Goal: Task Accomplishment & Management: Use online tool/utility

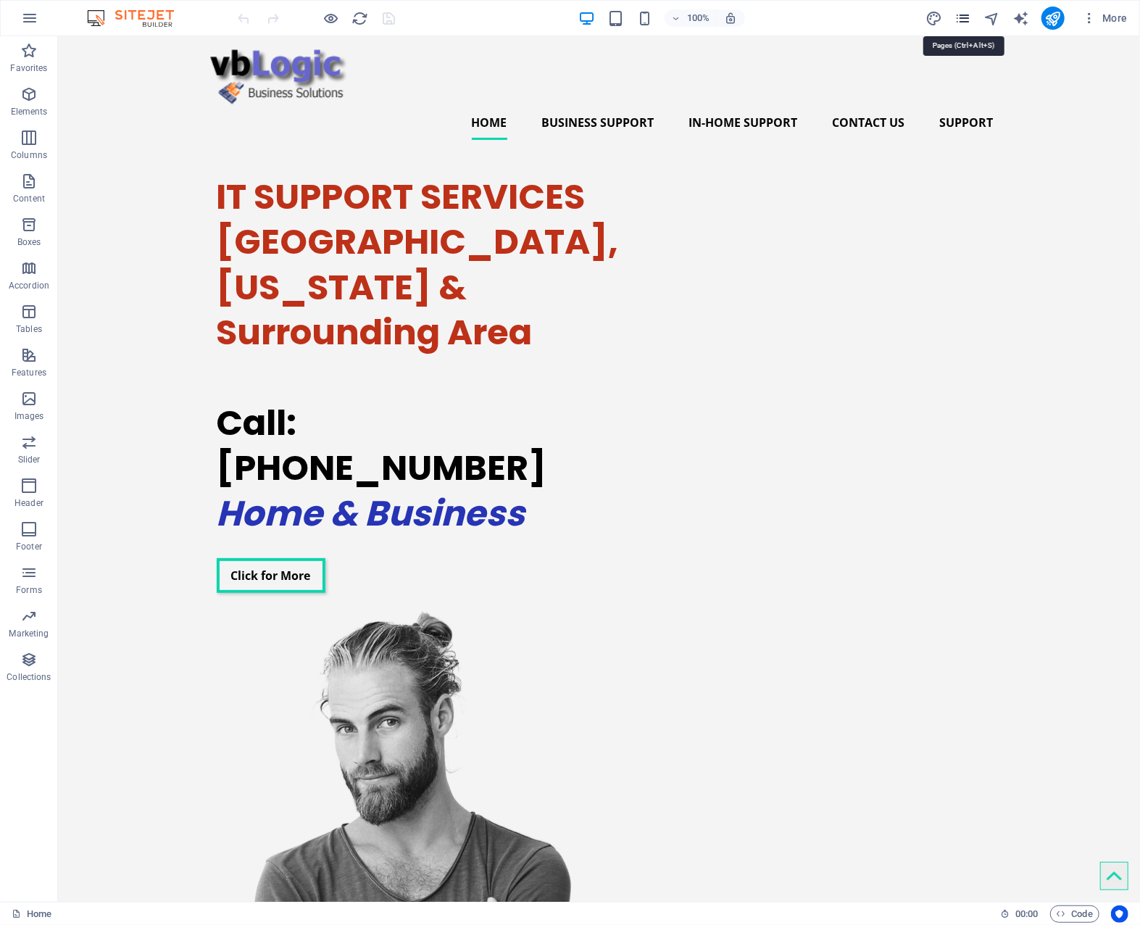
click at [967, 22] on icon "pages" at bounding box center [963, 18] width 17 height 17
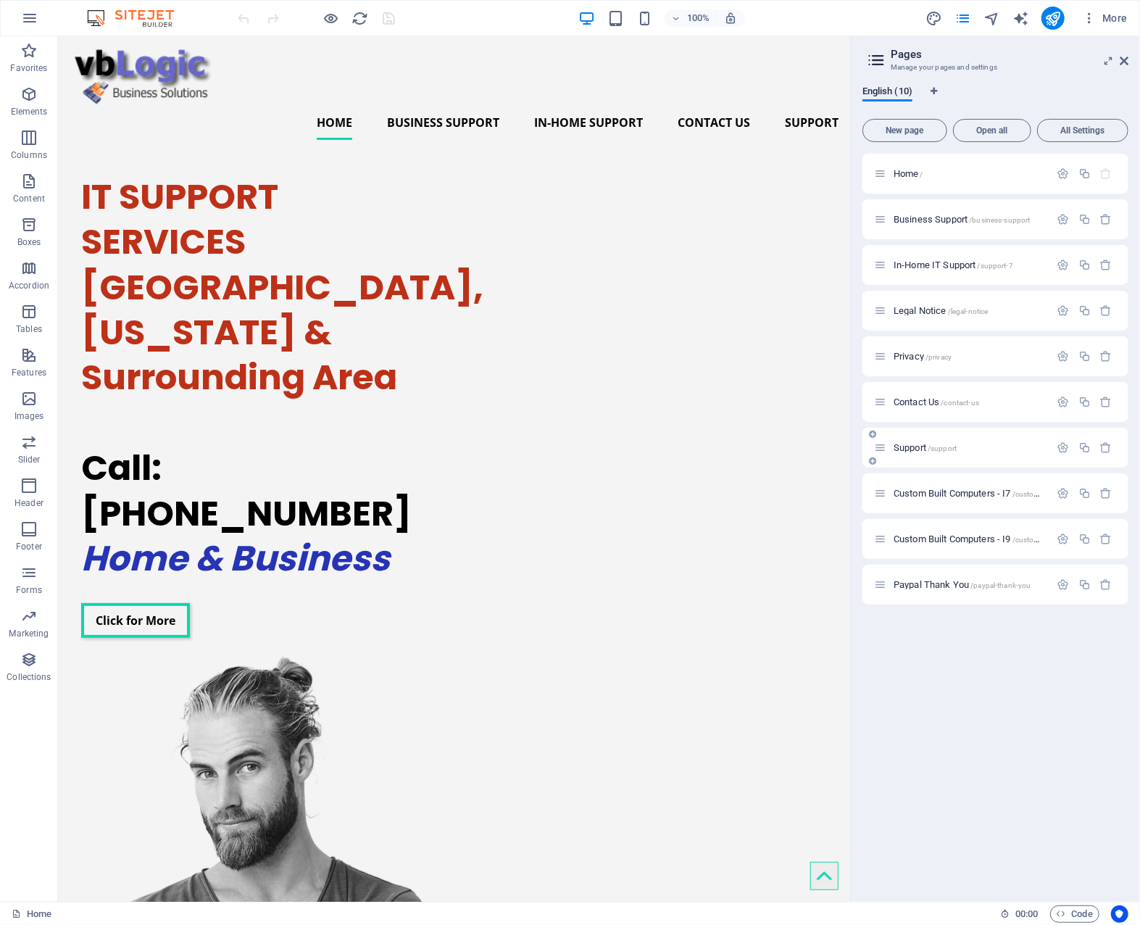
click at [913, 446] on span "Support /support" at bounding box center [925, 447] width 63 height 11
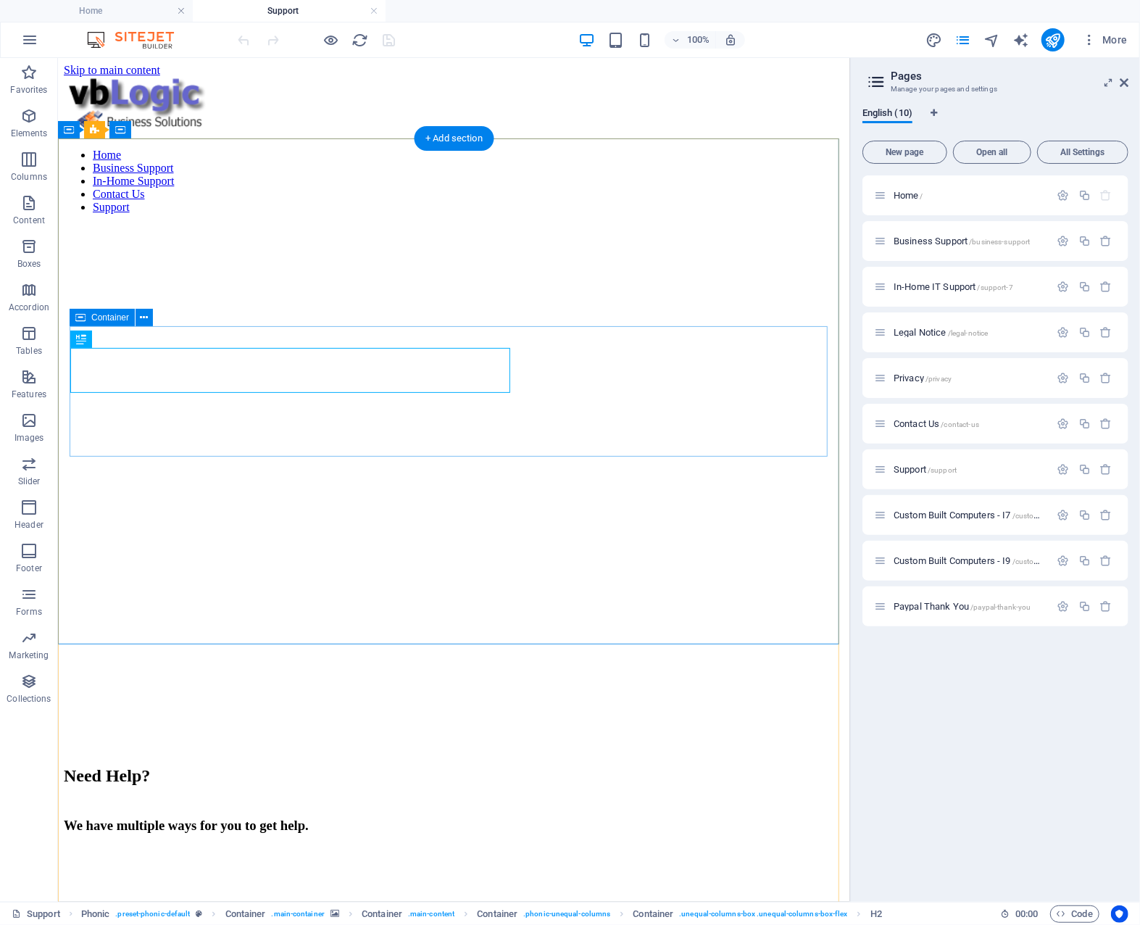
drag, startPoint x: 617, startPoint y: 455, endPoint x: 617, endPoint y: 439, distance: 15.9
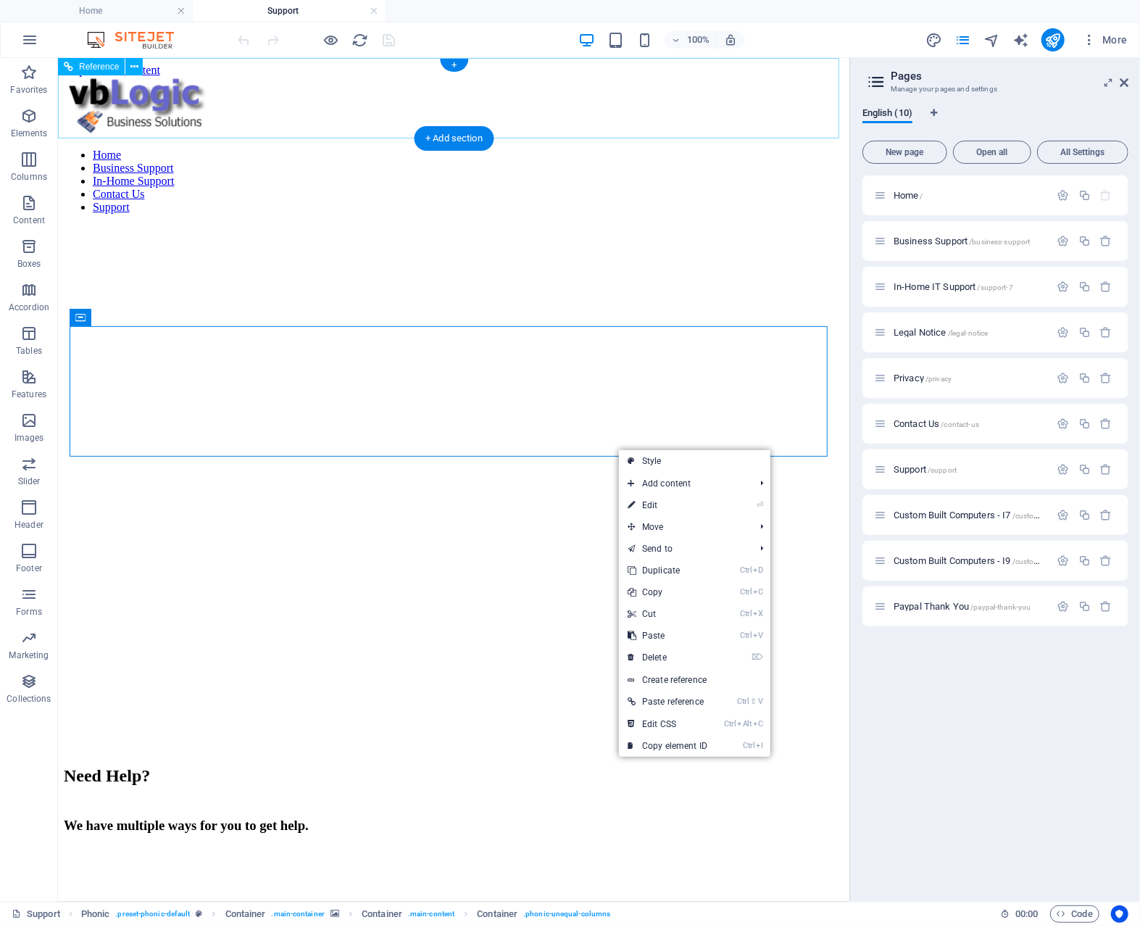
click at [615, 122] on div "Home Business Support In-Home Support Contact Us Support" at bounding box center [453, 150] width 781 height 149
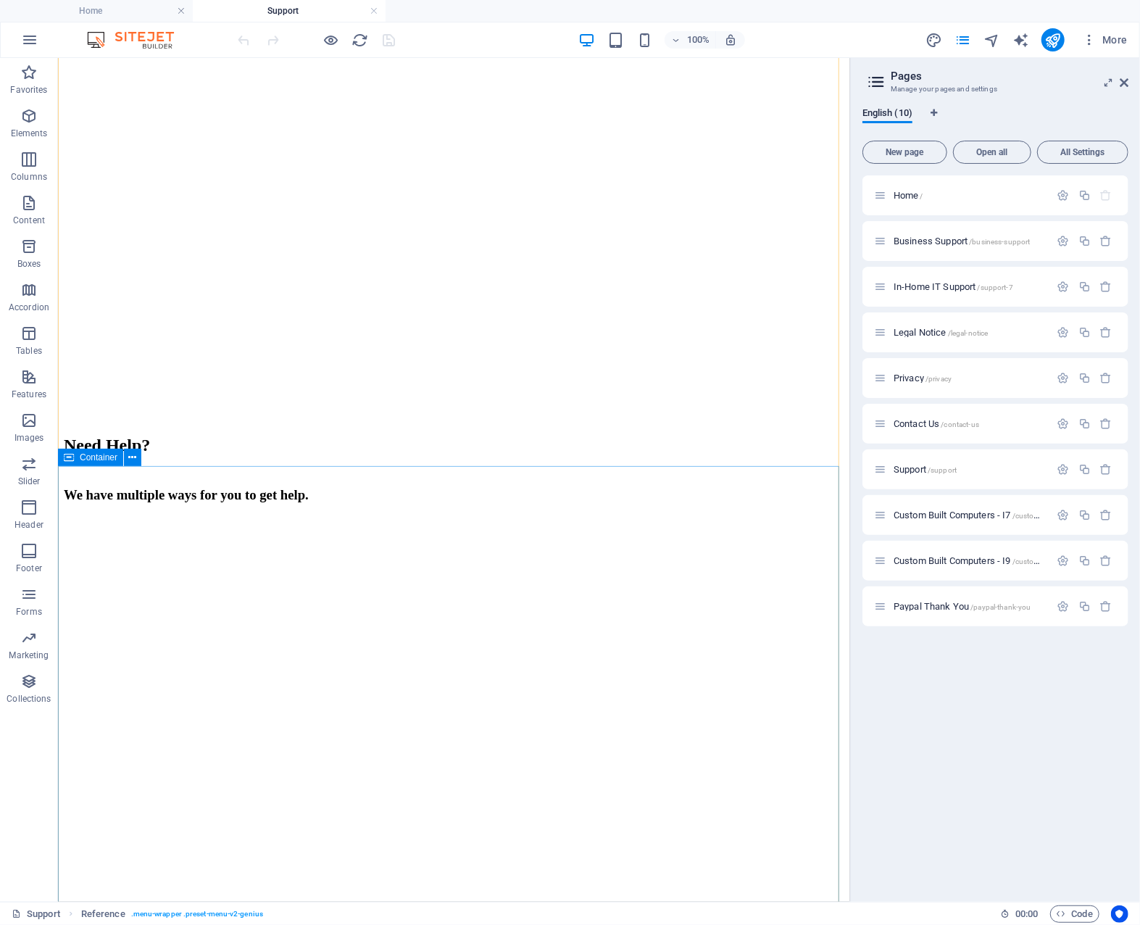
scroll to position [362, 0]
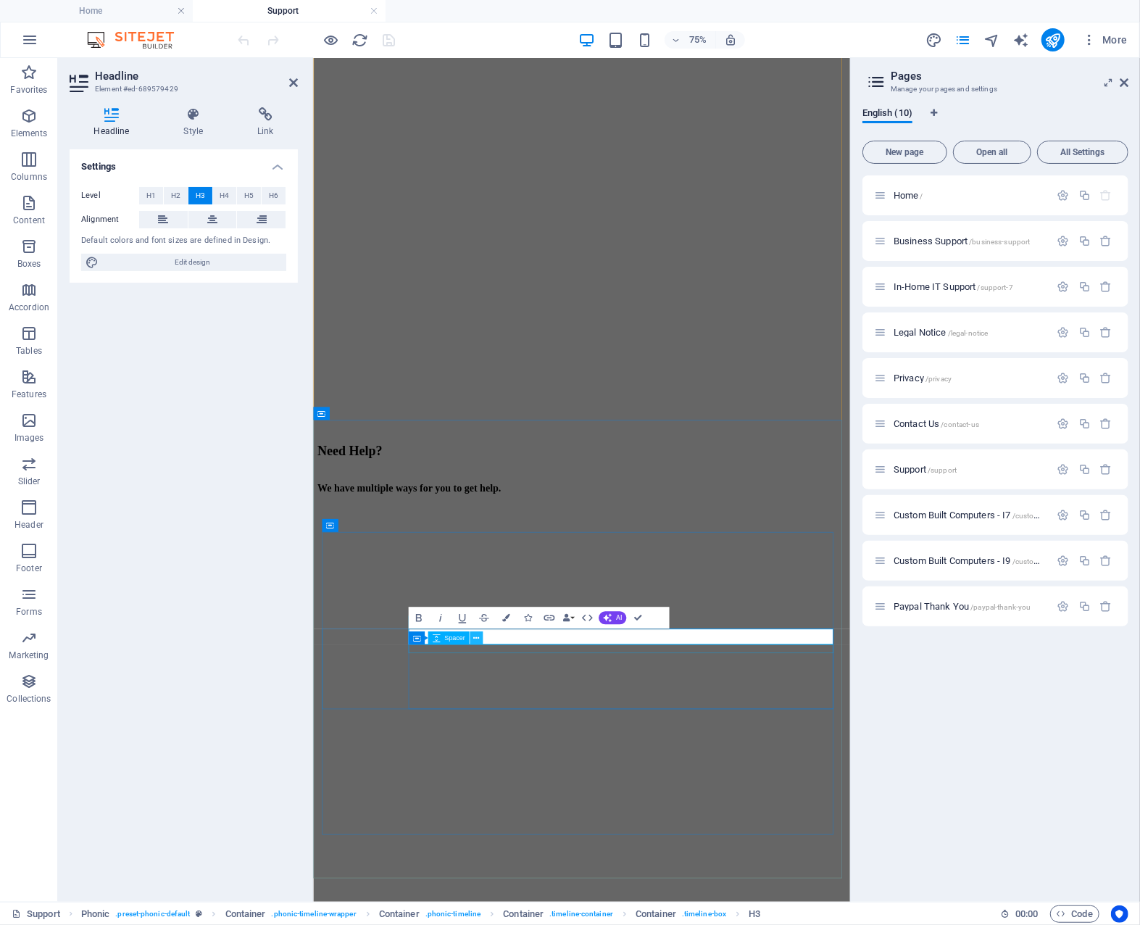
click at [472, 640] on button at bounding box center [476, 637] width 13 height 13
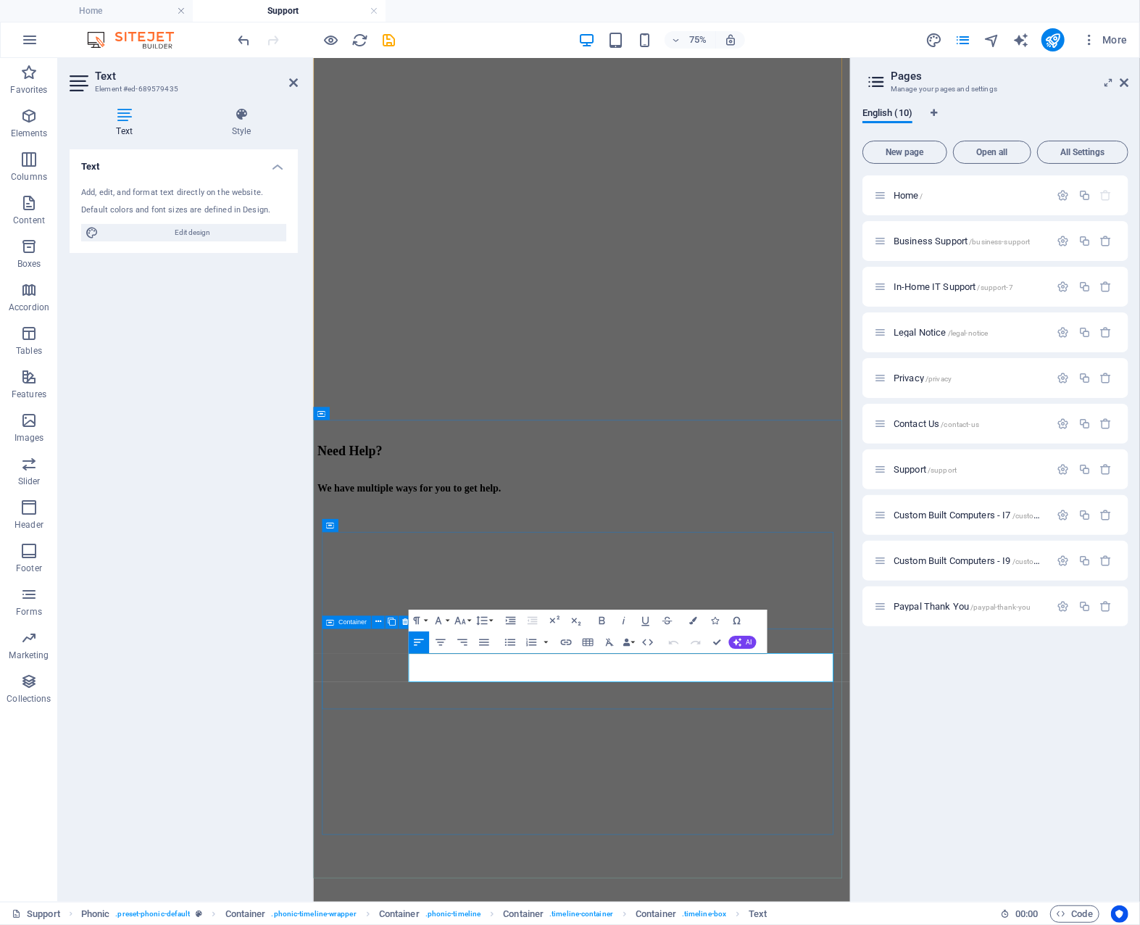
drag, startPoint x: 737, startPoint y: 862, endPoint x: 425, endPoint y: 866, distance: 311.7
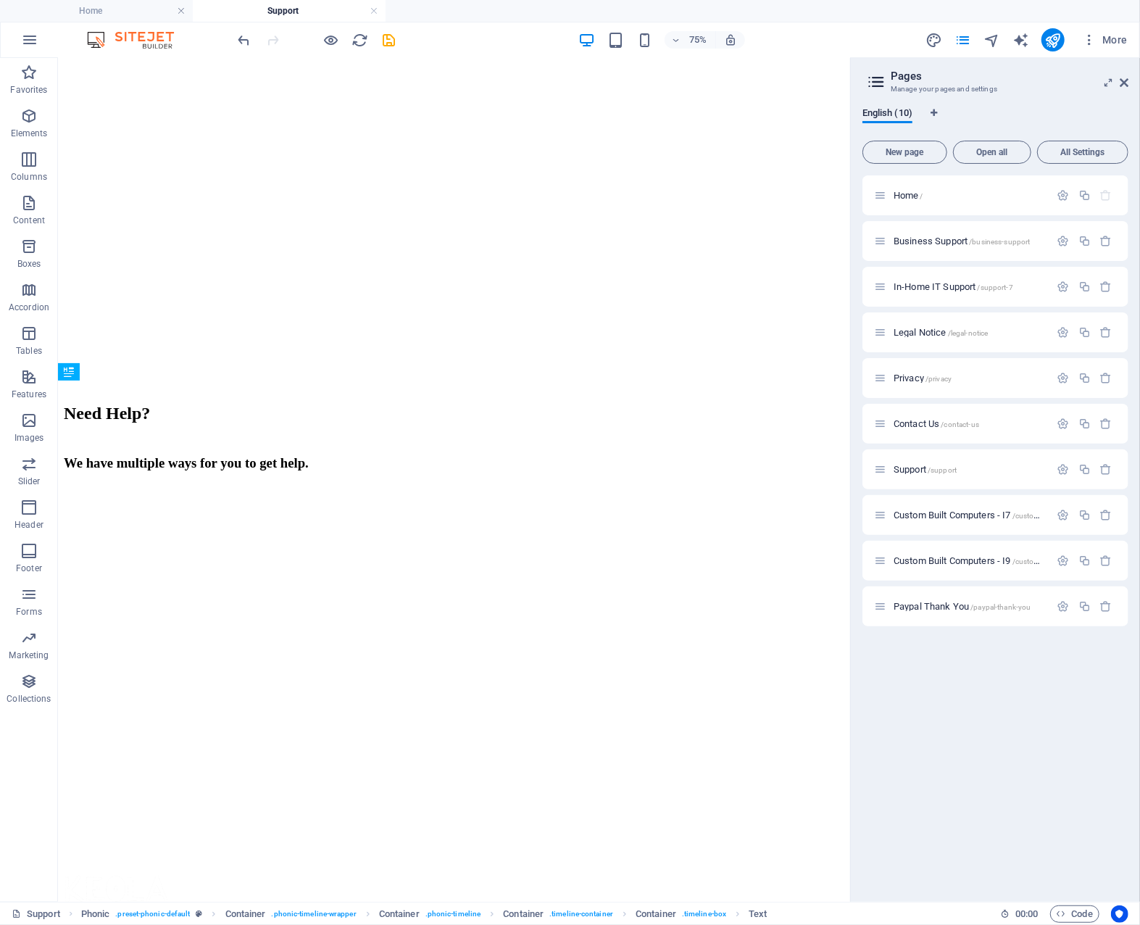
drag, startPoint x: 684, startPoint y: 623, endPoint x: 782, endPoint y: 484, distance: 170.6
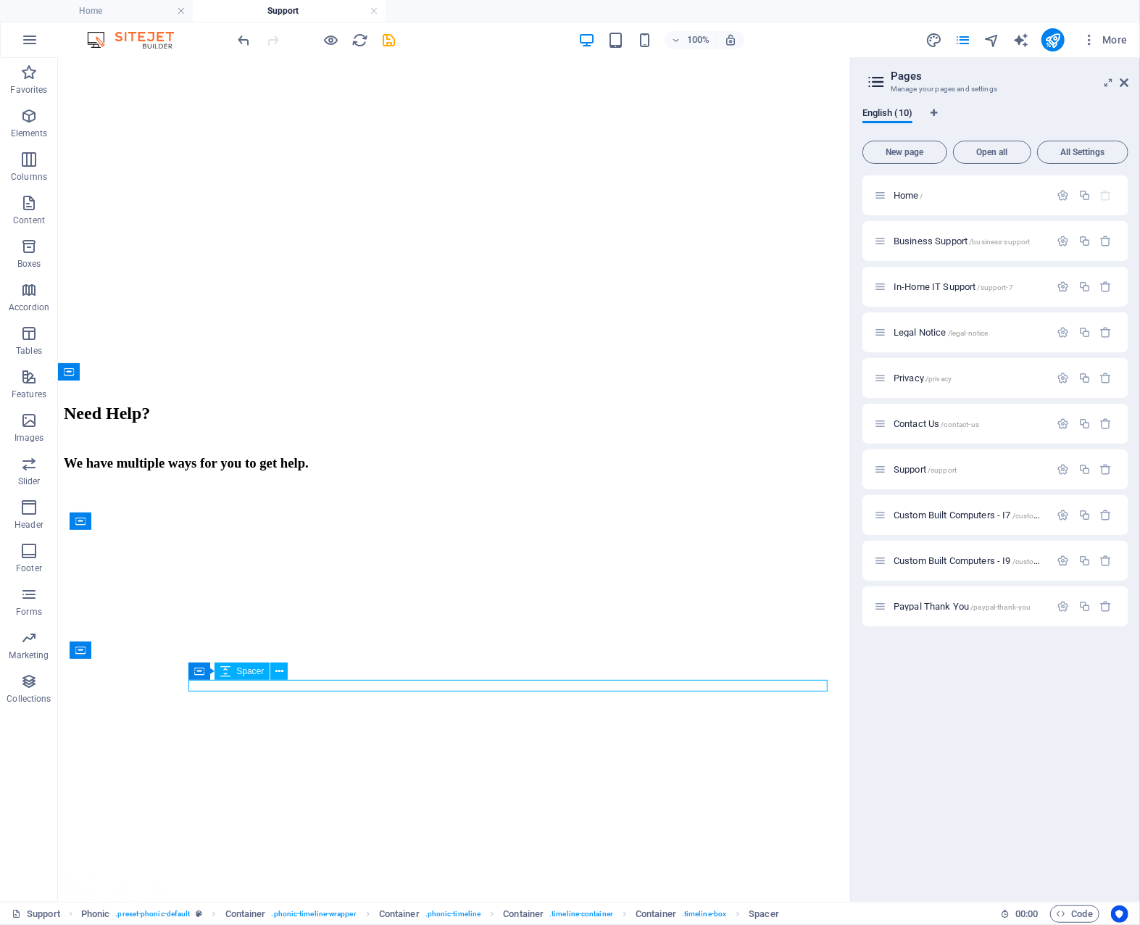
select select "rem"
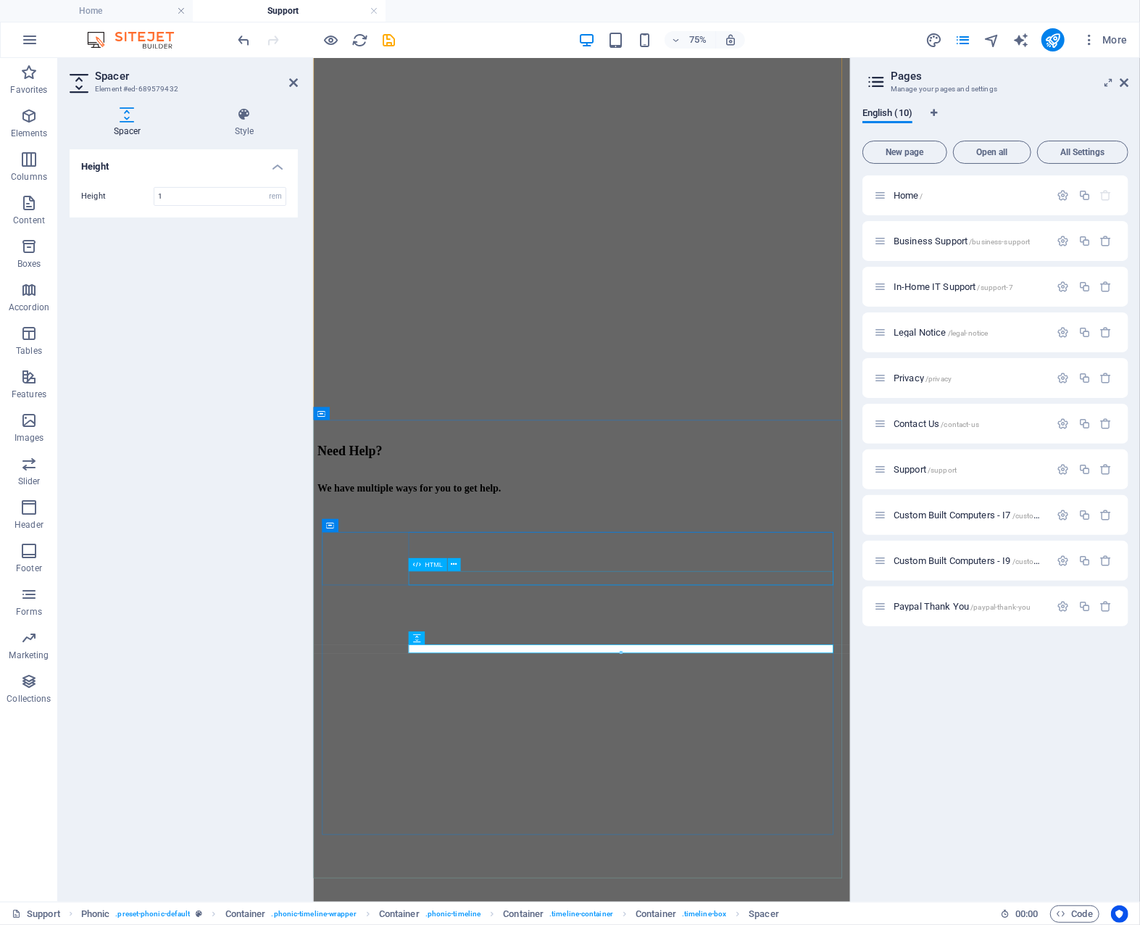
drag, startPoint x: 905, startPoint y: 753, endPoint x: 1010, endPoint y: 582, distance: 200.8
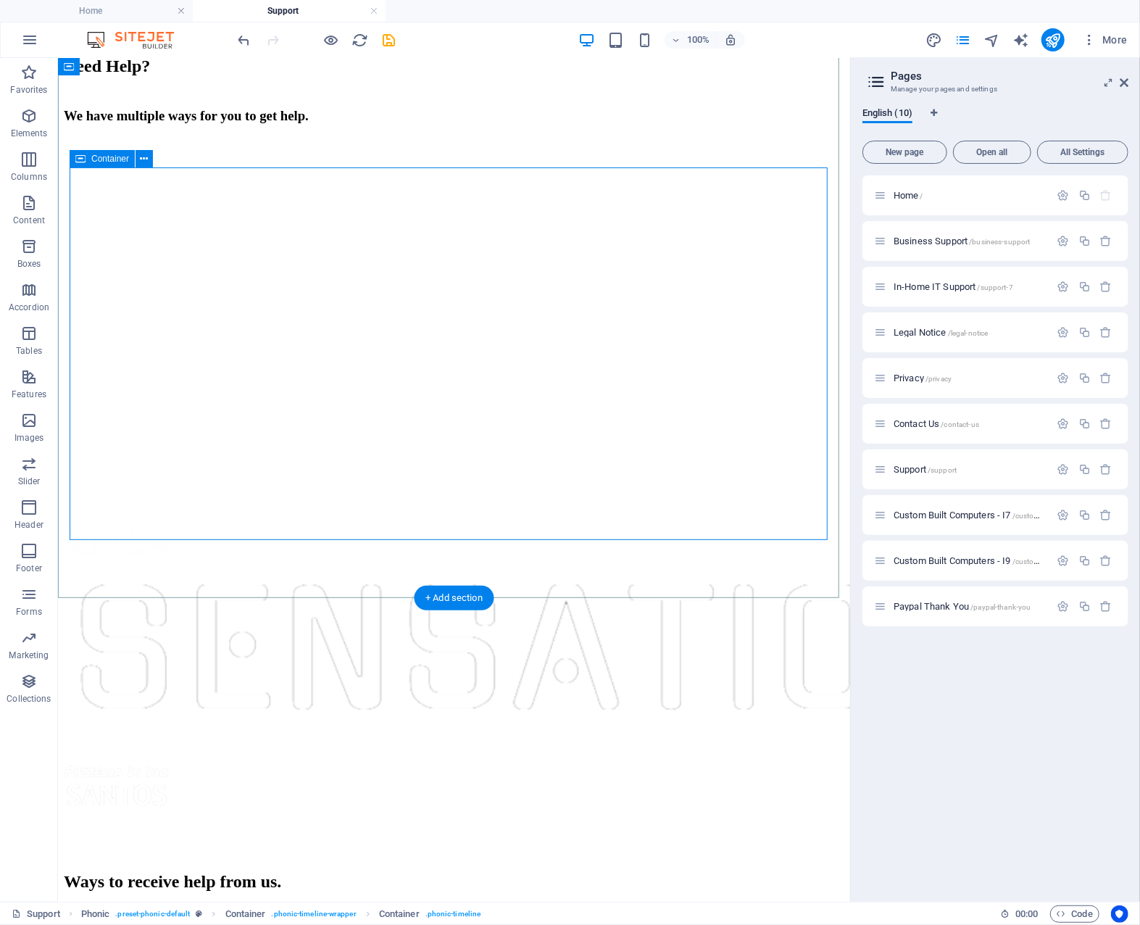
scroll to position [725, 0]
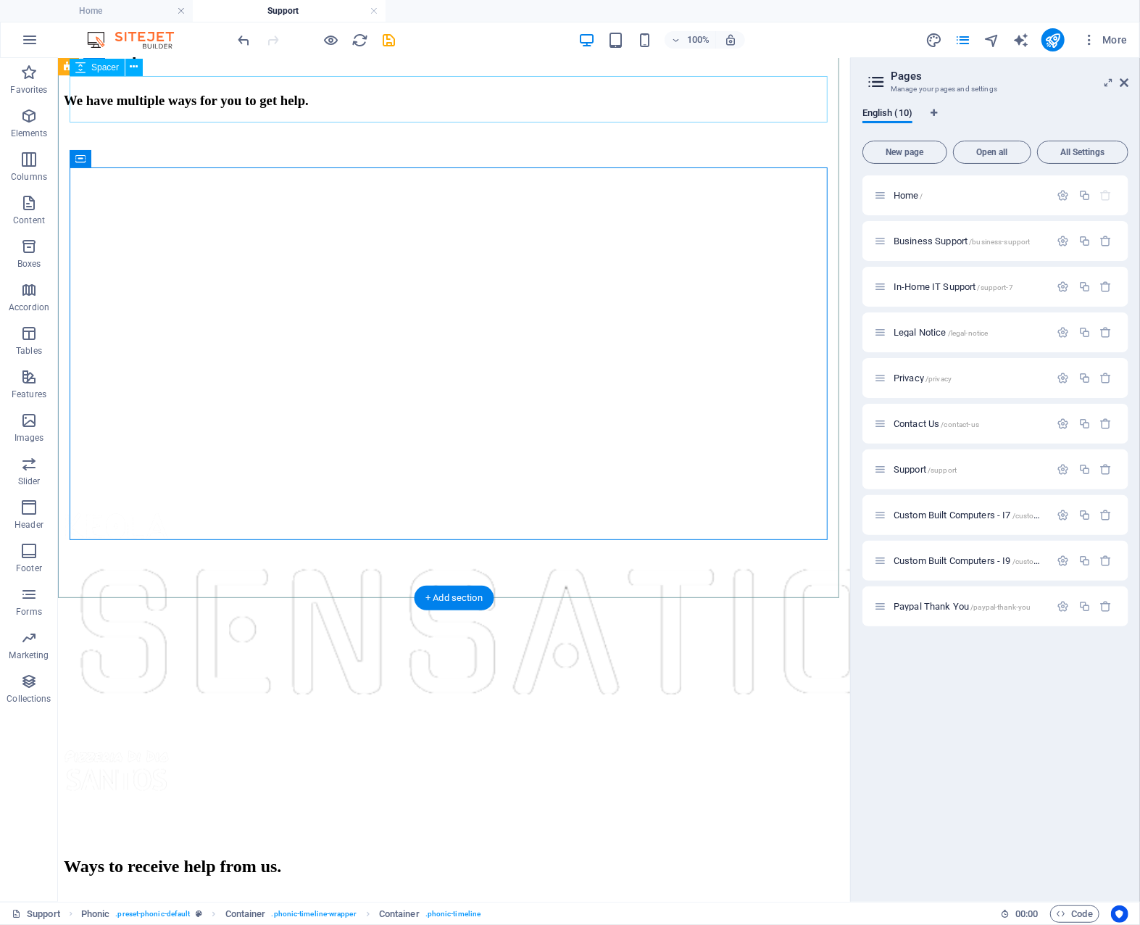
click at [715, 795] on div at bounding box center [453, 818] width 781 height 46
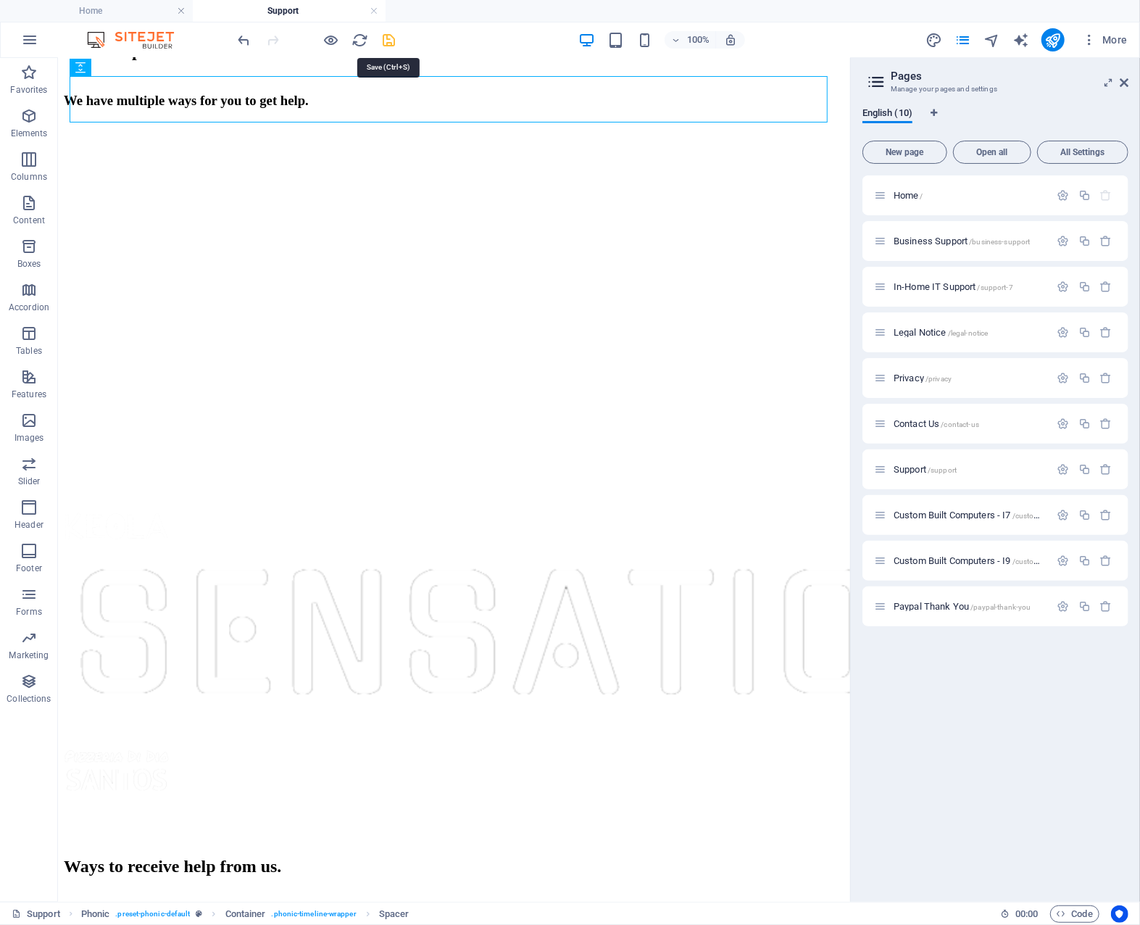
click at [384, 36] on icon "save" at bounding box center [389, 40] width 17 height 17
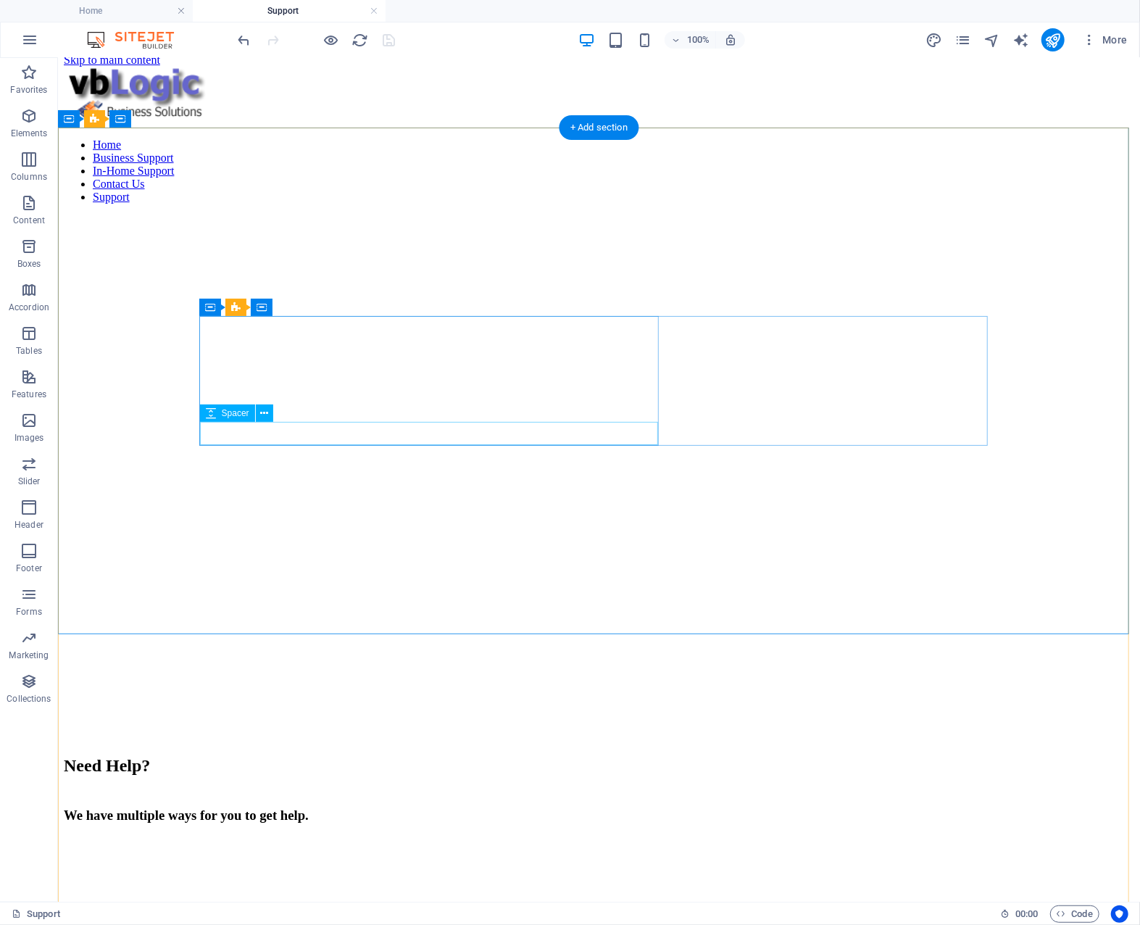
scroll to position [0, 0]
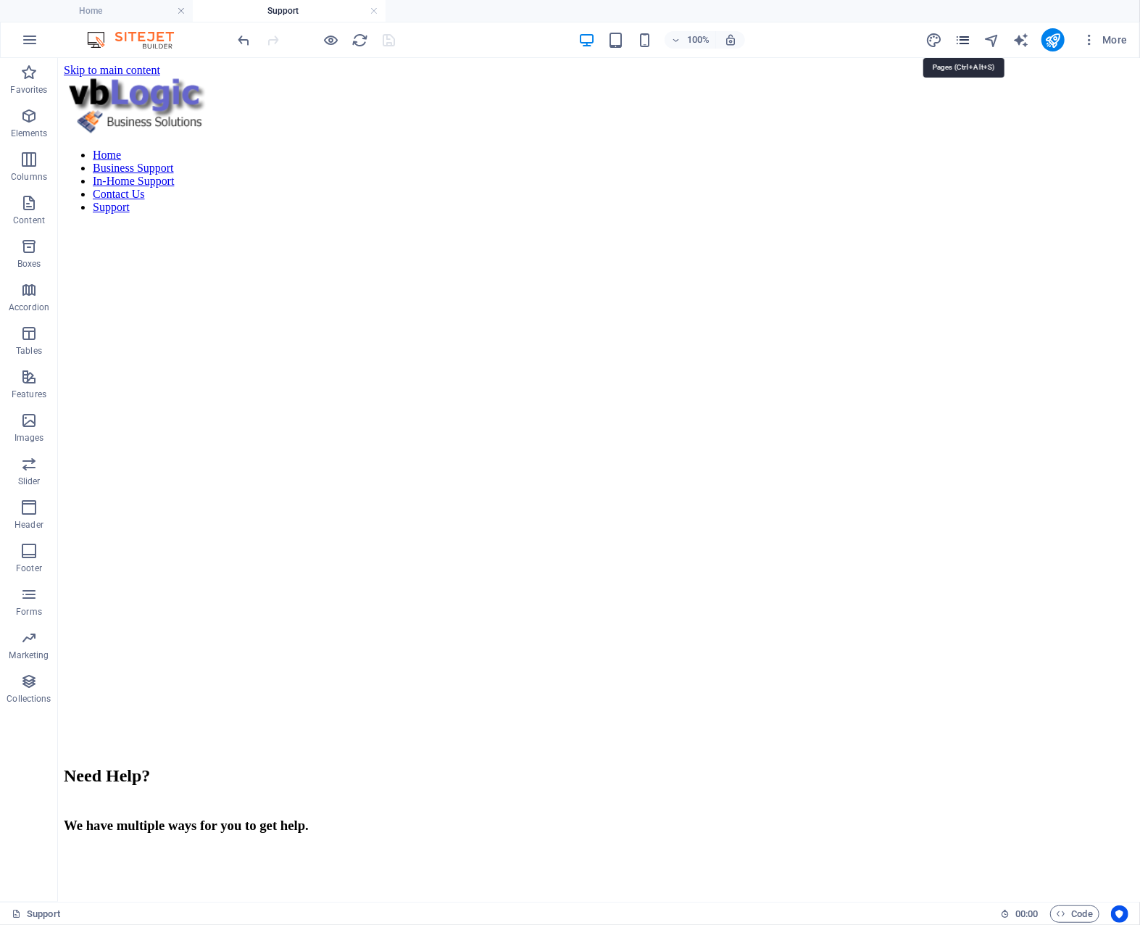
click at [967, 41] on icon "pages" at bounding box center [963, 40] width 17 height 17
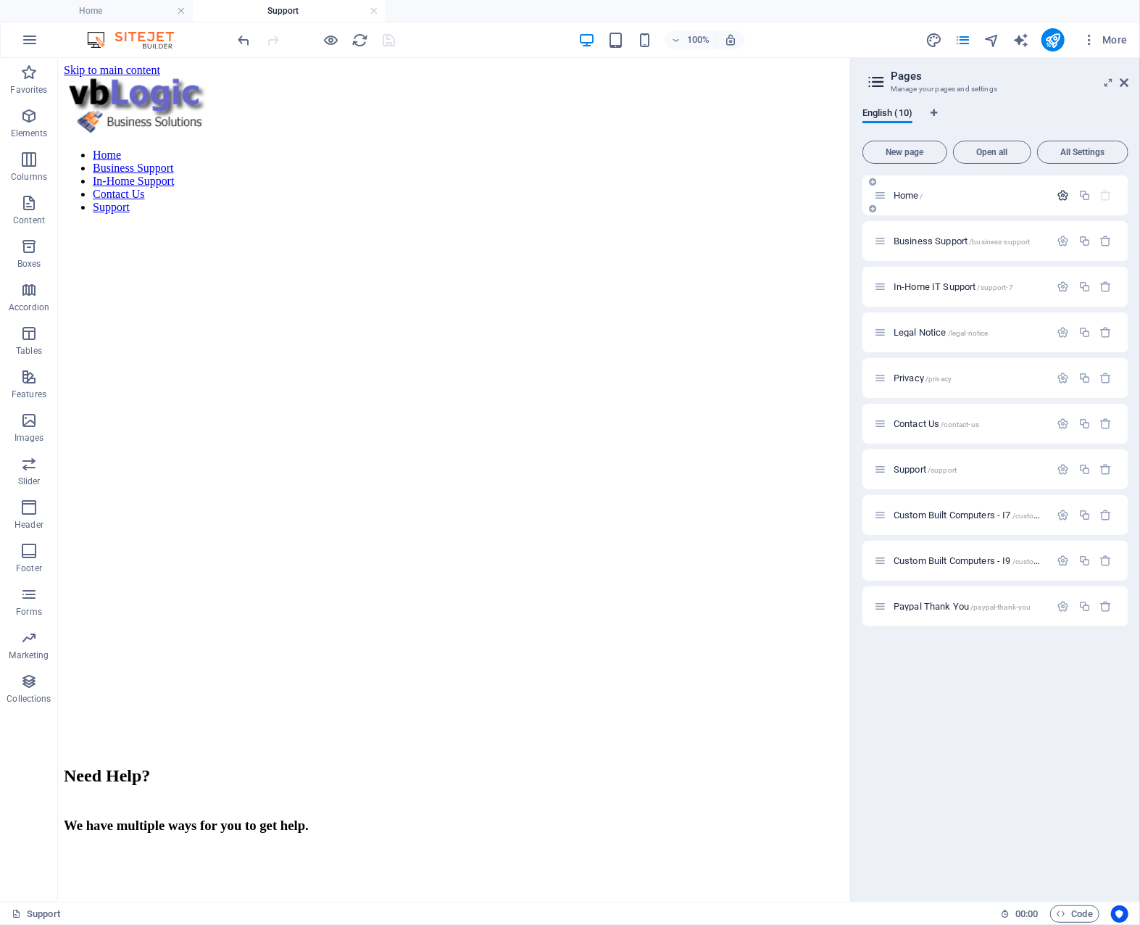
click at [1066, 196] on icon "button" at bounding box center [1064, 195] width 12 height 12
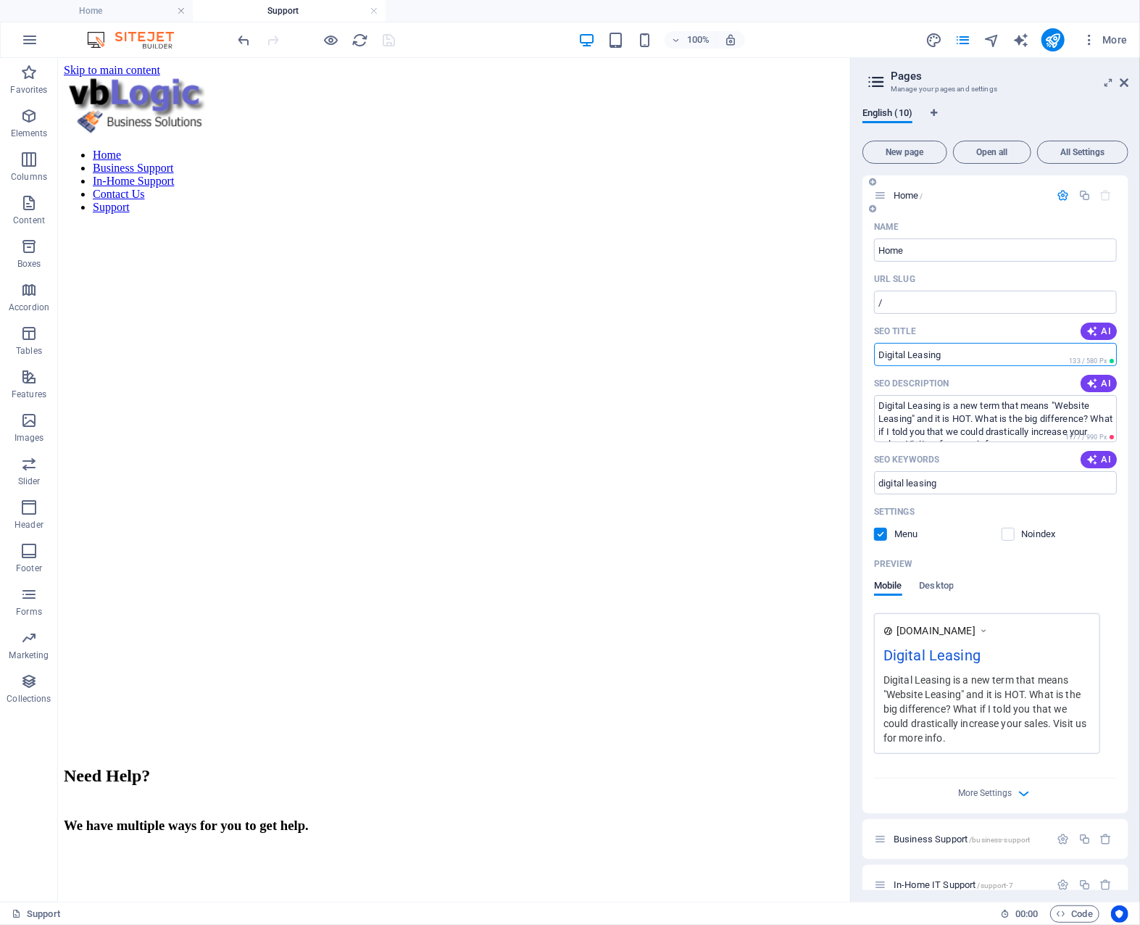
drag, startPoint x: 955, startPoint y: 359, endPoint x: 946, endPoint y: 362, distance: 9.2
drag, startPoint x: 946, startPoint y: 362, endPoint x: 992, endPoint y: 325, distance: 58.3
click at [992, 325] on div "SEO Title AI" at bounding box center [995, 331] width 243 height 23
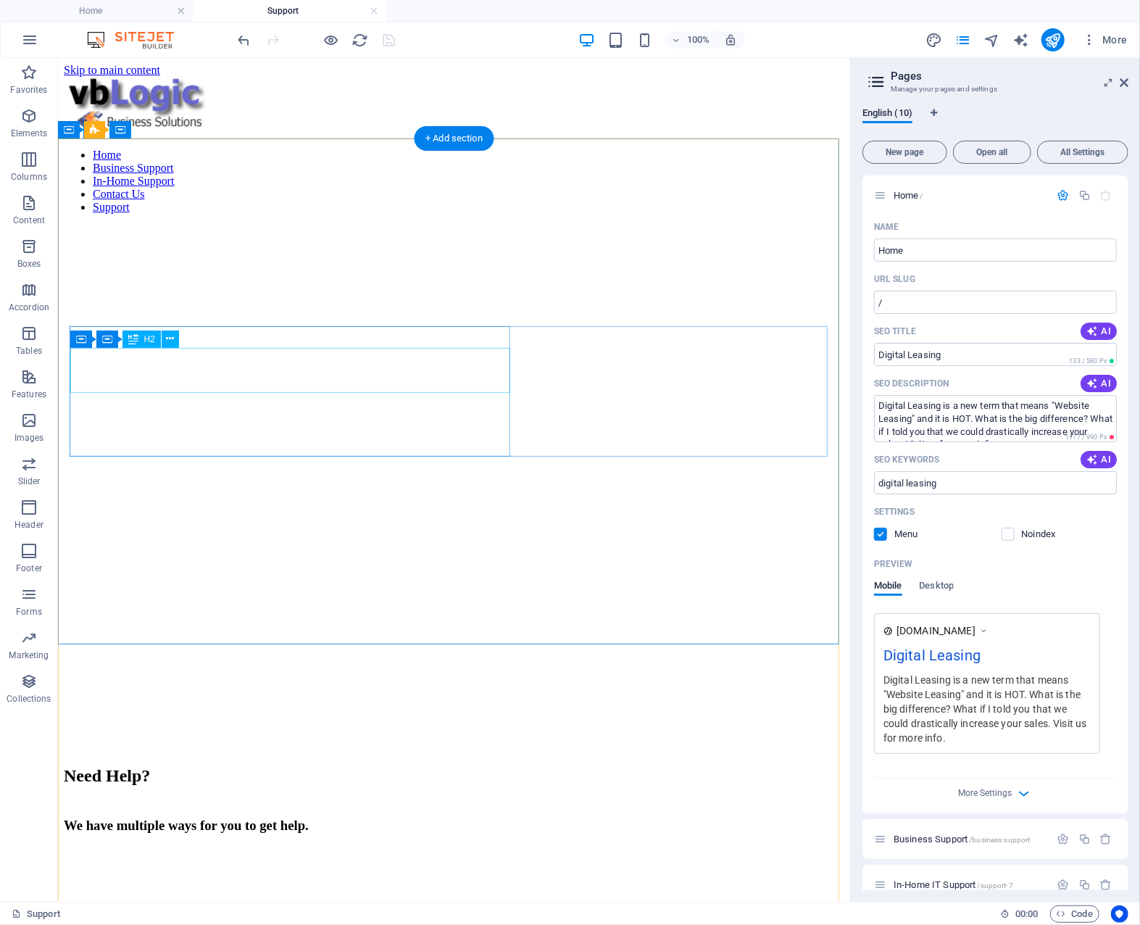
click at [224, 766] on div "Need Help?" at bounding box center [453, 776] width 781 height 20
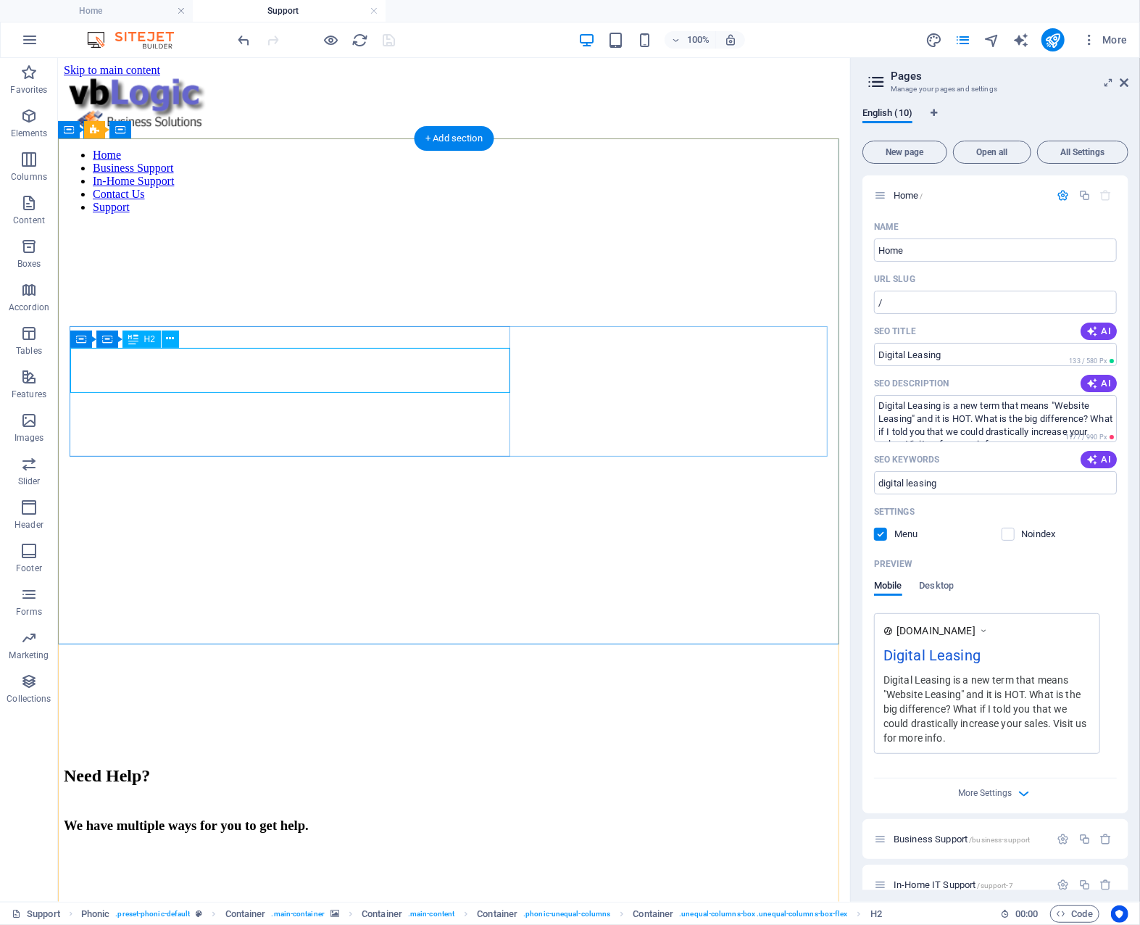
click at [291, 766] on div "Need Help?" at bounding box center [453, 776] width 781 height 20
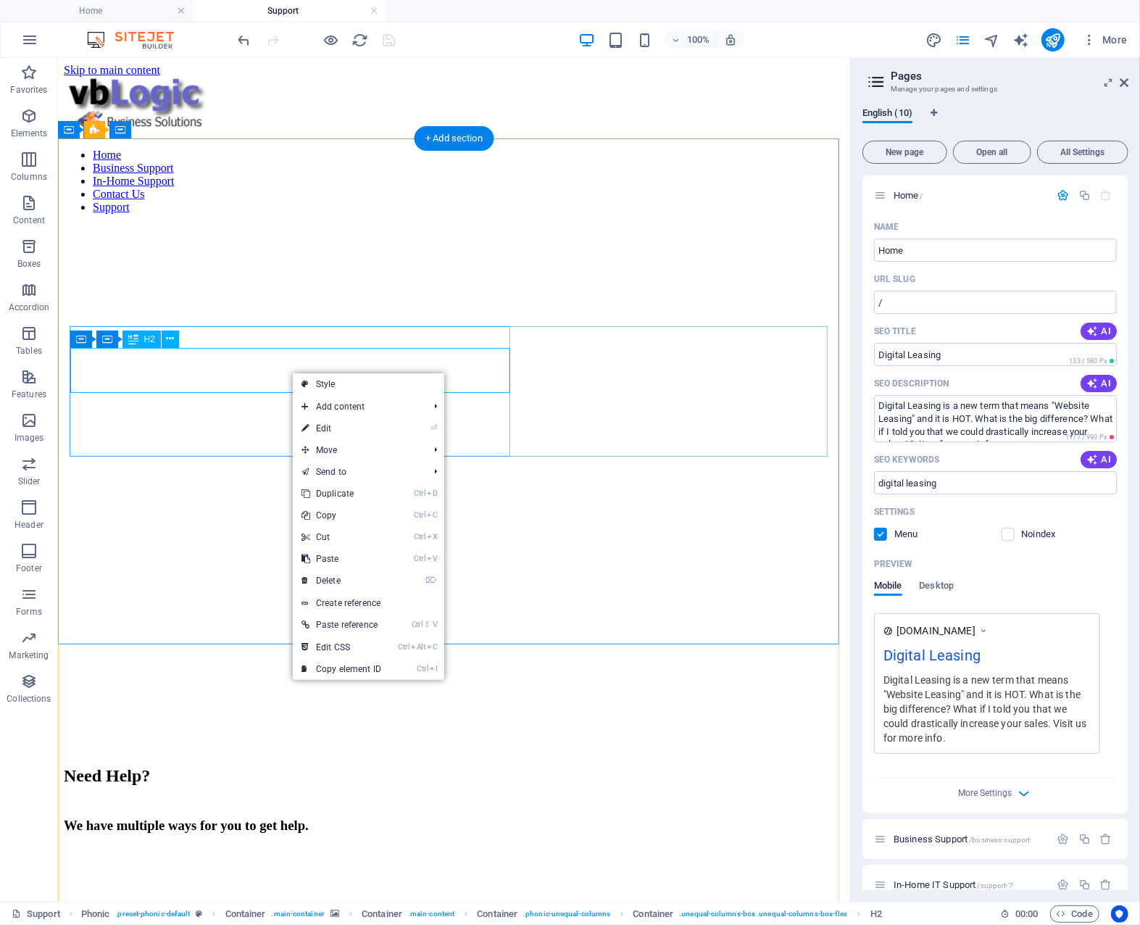
click at [239, 766] on div "Need Help?" at bounding box center [453, 776] width 781 height 20
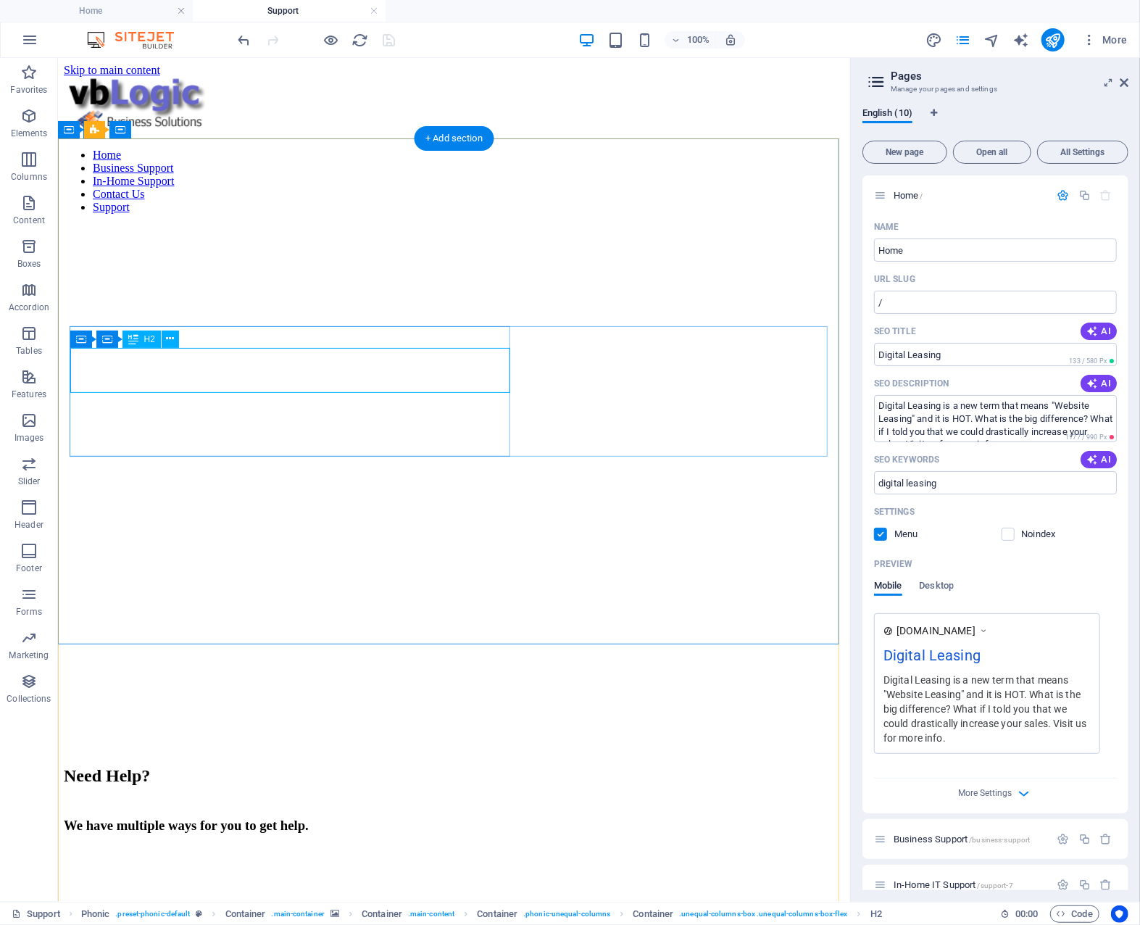
click at [274, 766] on div "Need Help?" at bounding box center [453, 776] width 781 height 20
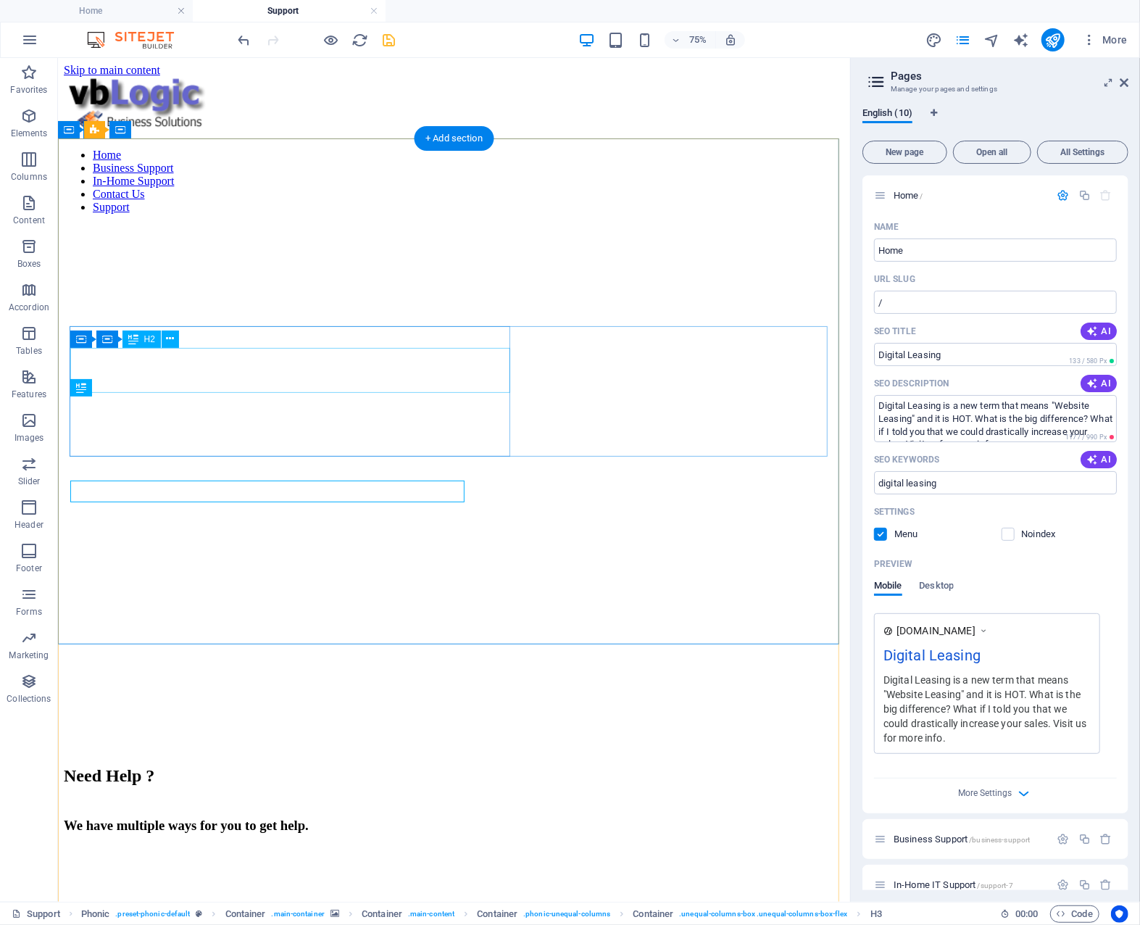
click at [507, 731] on div "Need Help ? We have multiple ways for you to get help." at bounding box center [453, 808] width 781 height 154
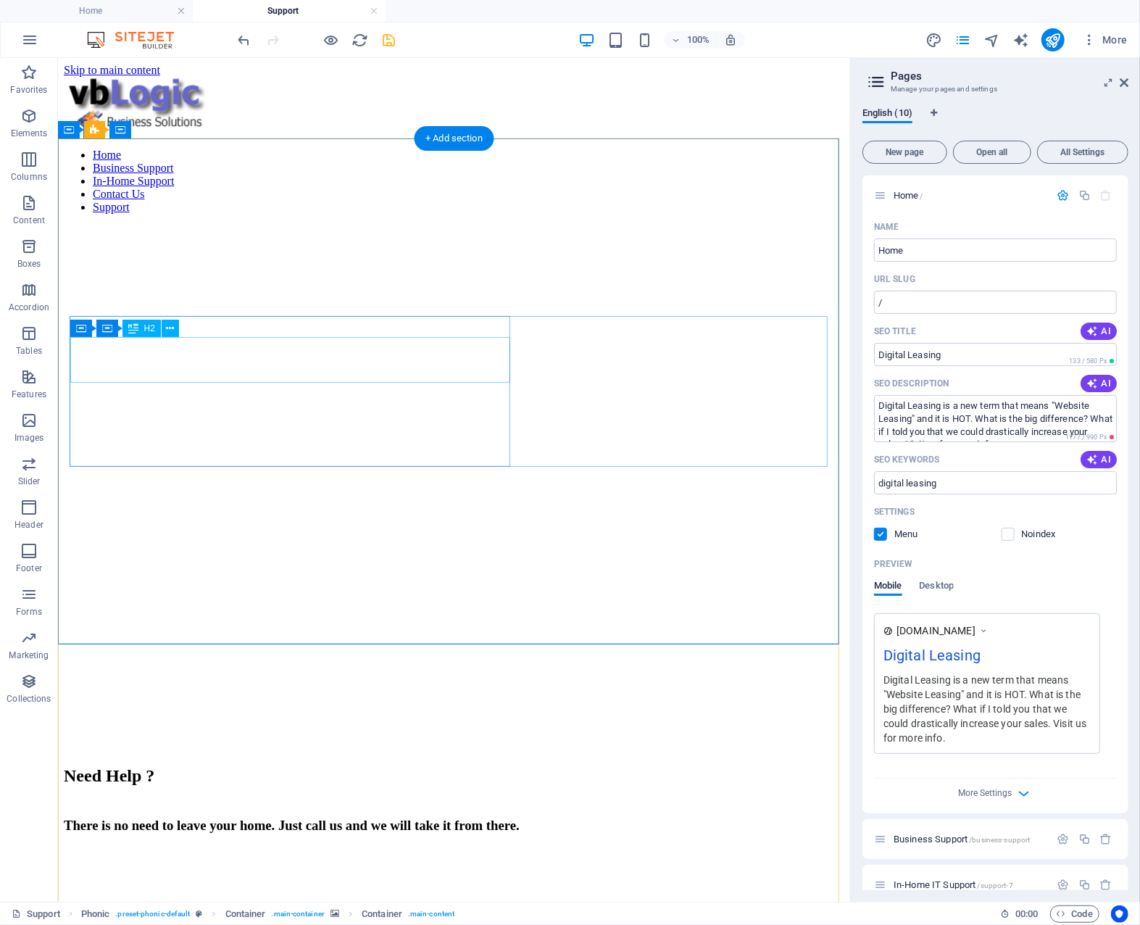
click at [246, 766] on div "Need Help ?" at bounding box center [453, 776] width 781 height 20
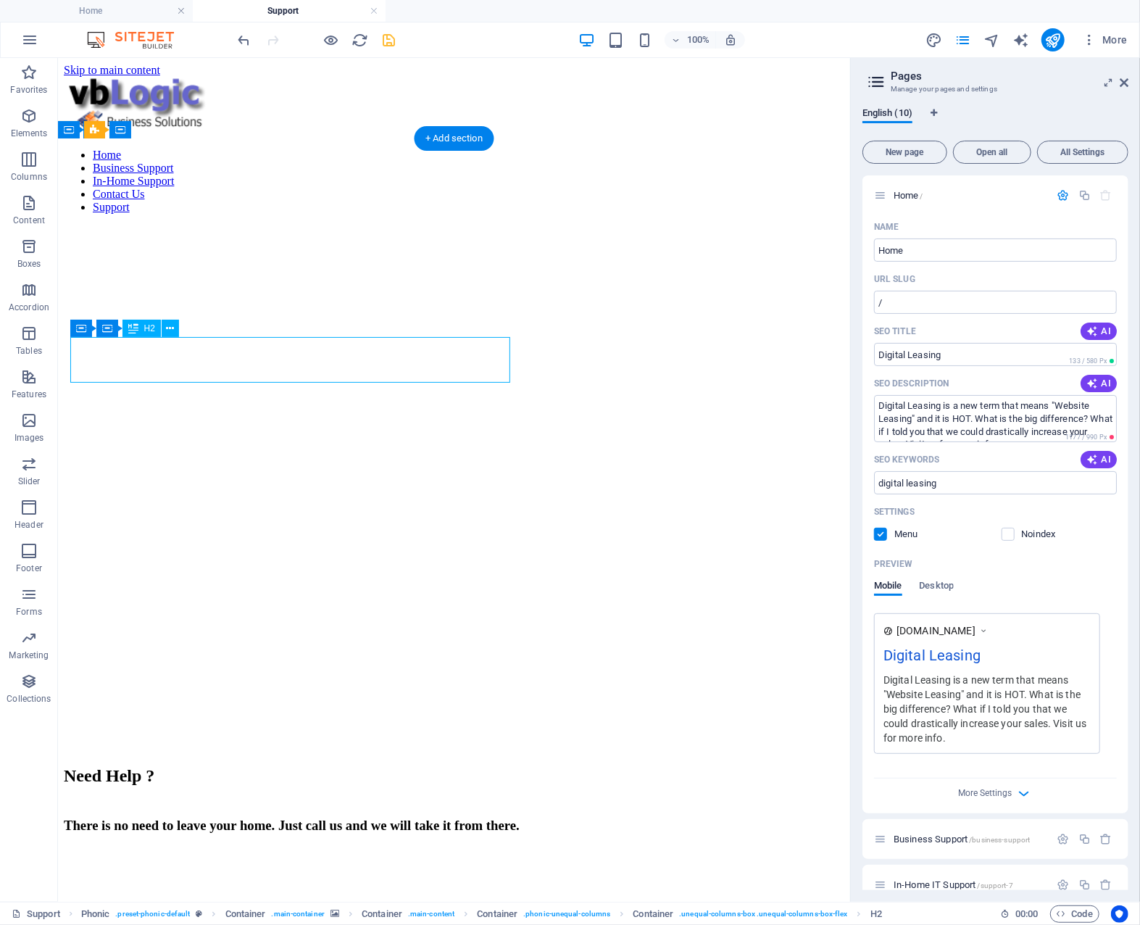
click at [246, 766] on div "Need Help ?" at bounding box center [453, 776] width 781 height 20
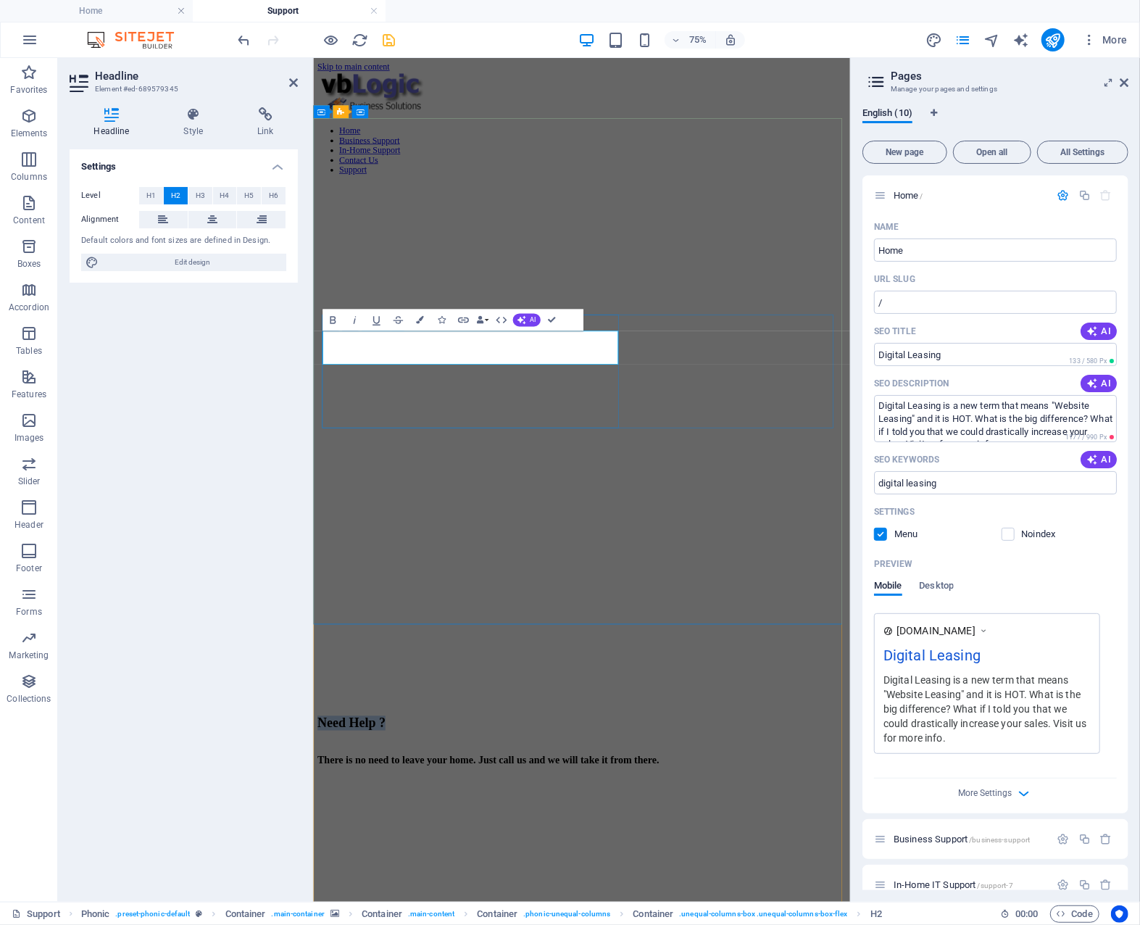
drag, startPoint x: 507, startPoint y: 449, endPoint x: 335, endPoint y: 452, distance: 172.6
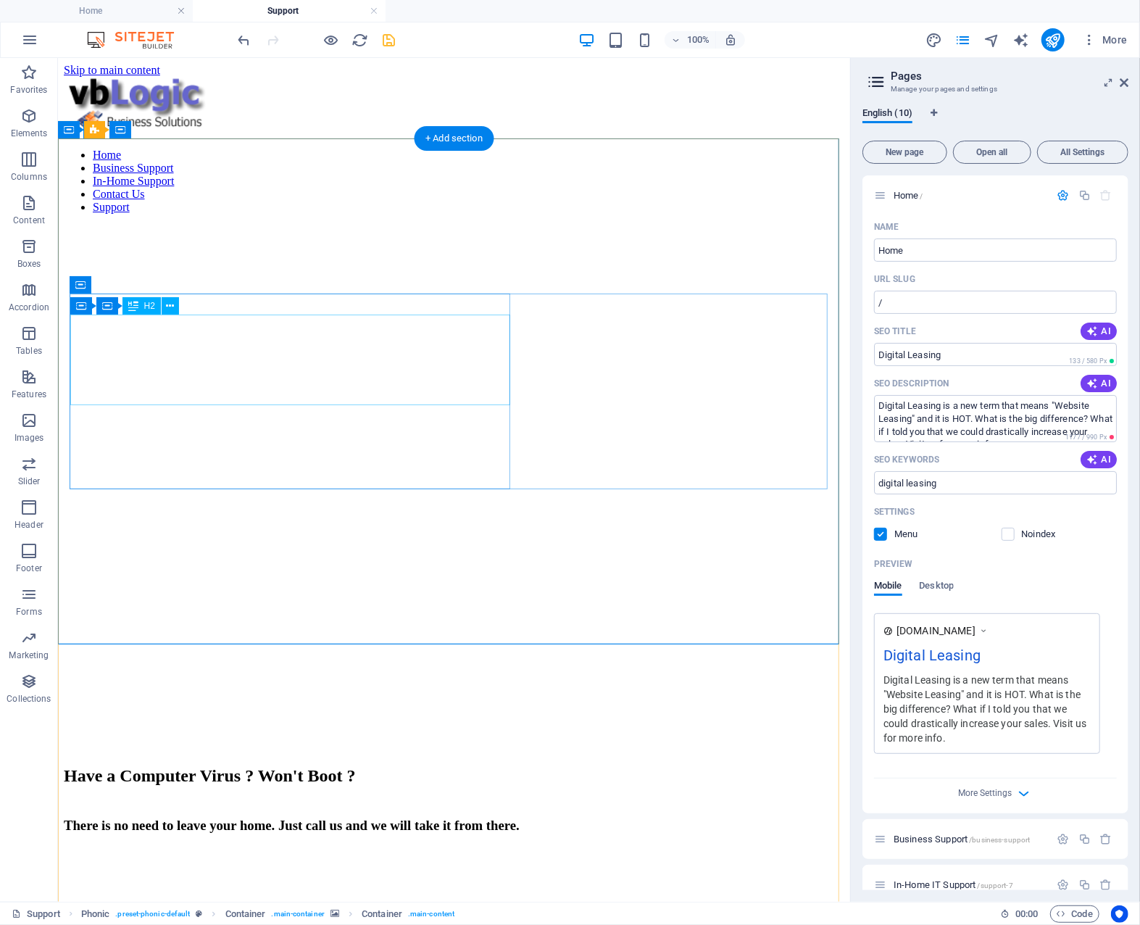
click at [339, 766] on div "Have a Computer Virus ? Won't Boot ?" at bounding box center [453, 776] width 781 height 20
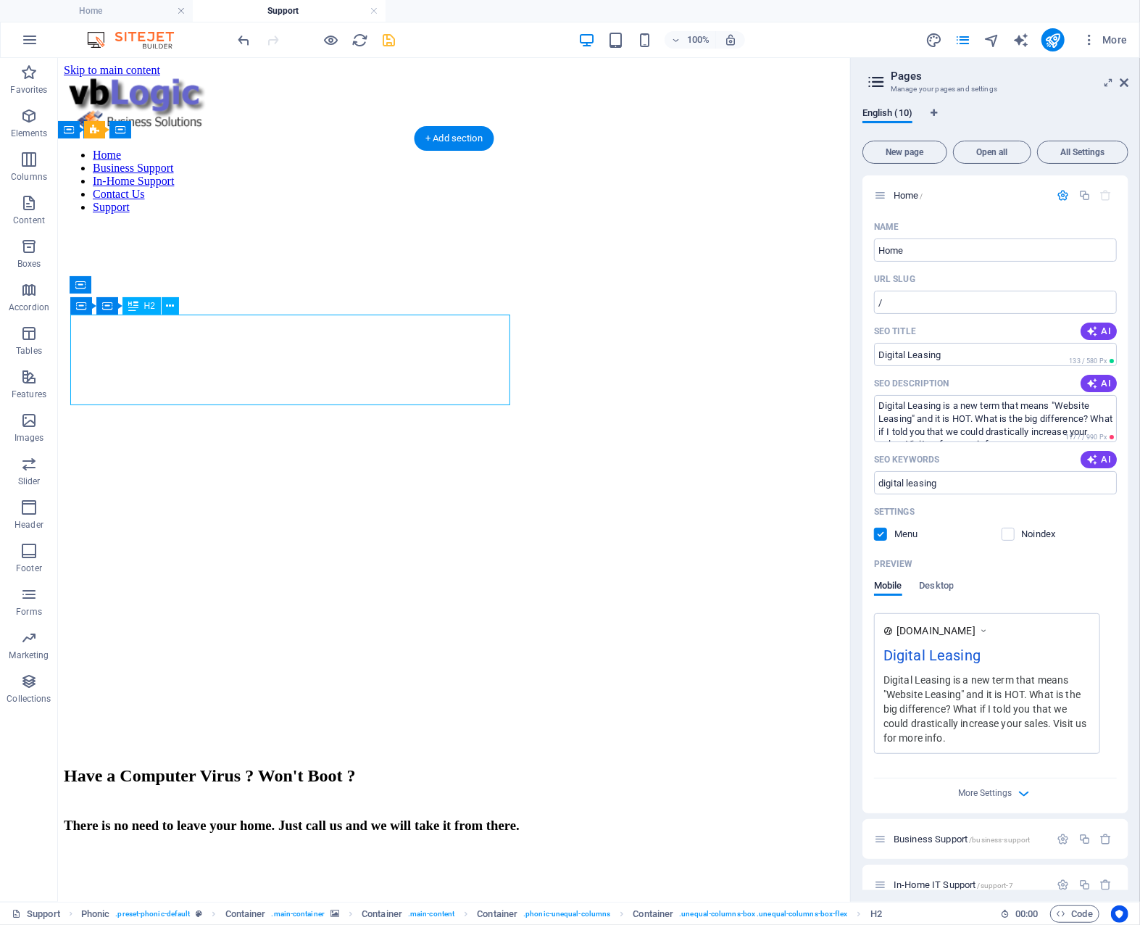
click at [339, 766] on div "Have a Computer Virus ? Won't Boot ?" at bounding box center [453, 776] width 781 height 20
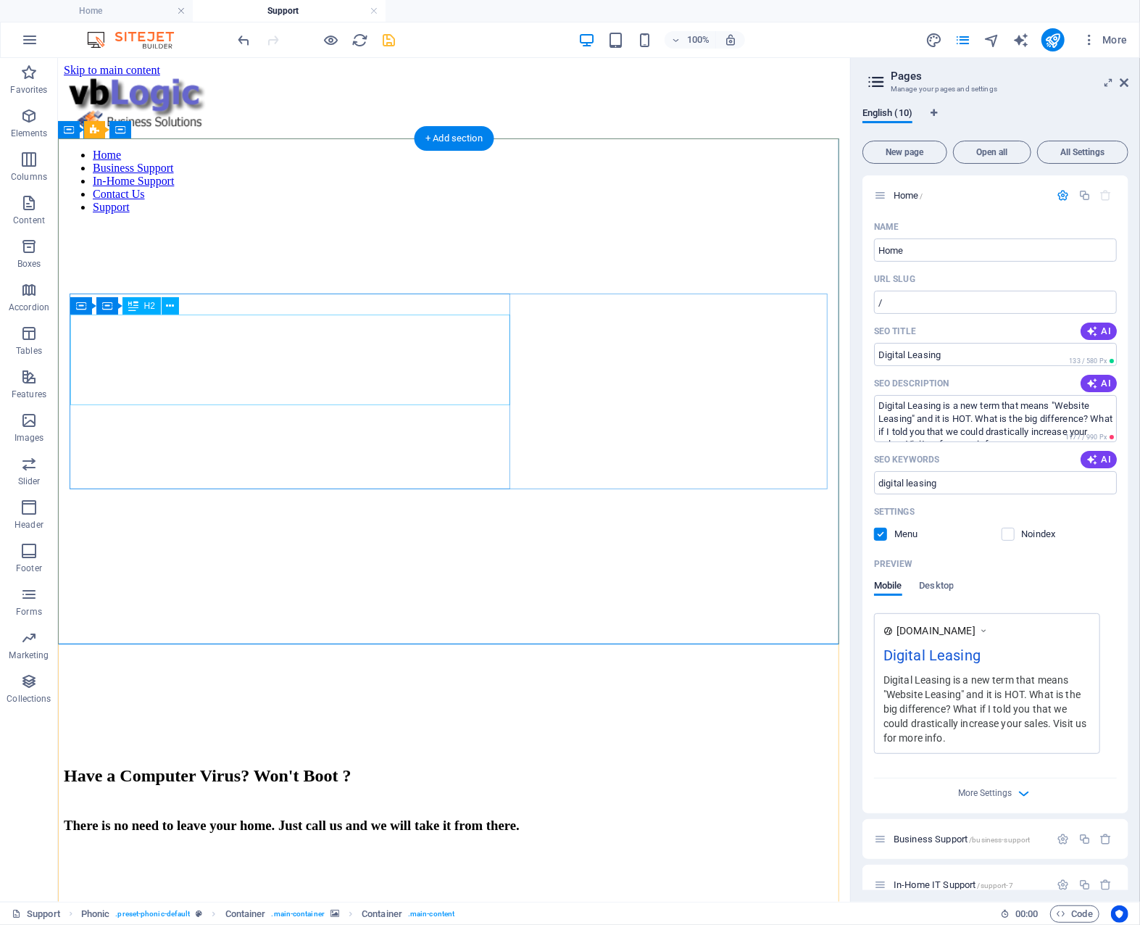
click at [225, 766] on div "Have a Computer Virus? Won't Boot ?" at bounding box center [453, 776] width 781 height 20
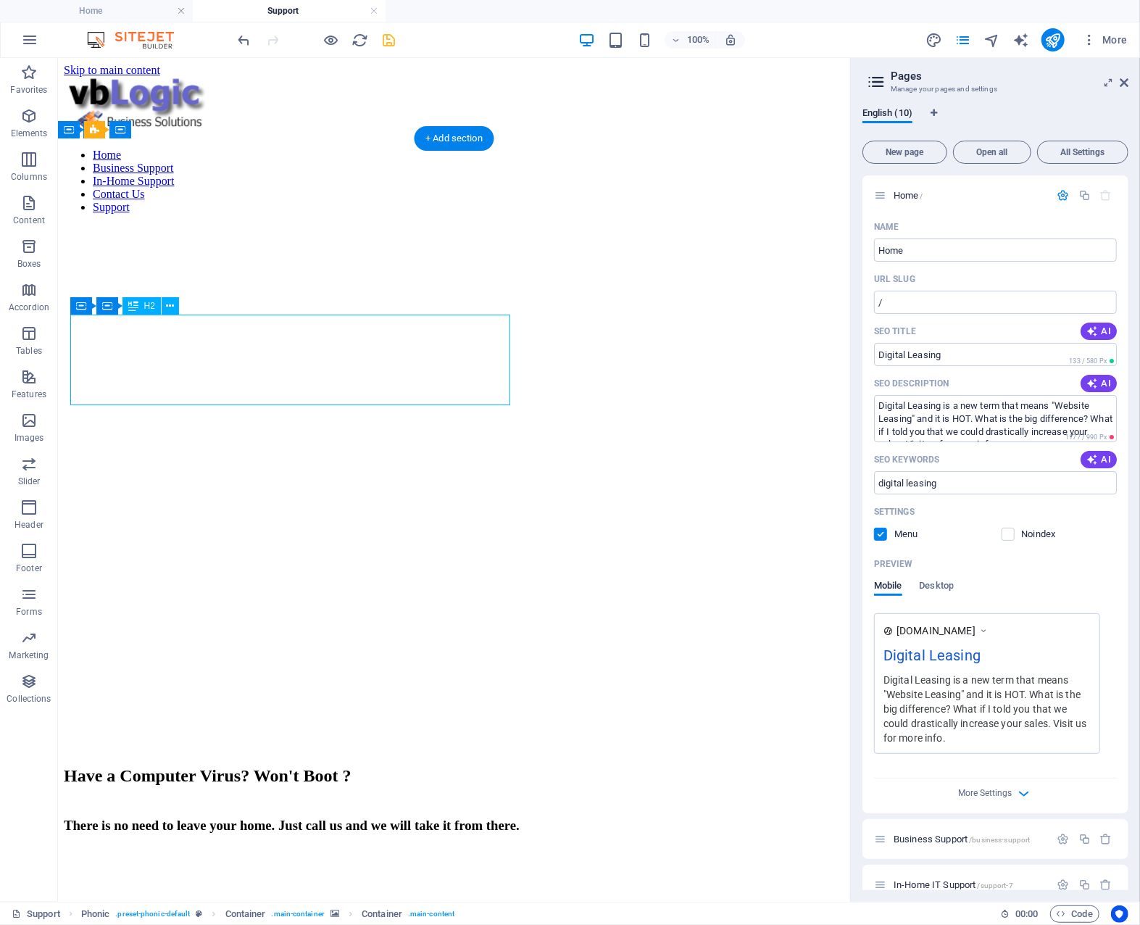
click at [225, 766] on div "Have a Computer Virus? Won't Boot ?" at bounding box center [453, 776] width 781 height 20
